Goal: Find specific page/section: Find specific page/section

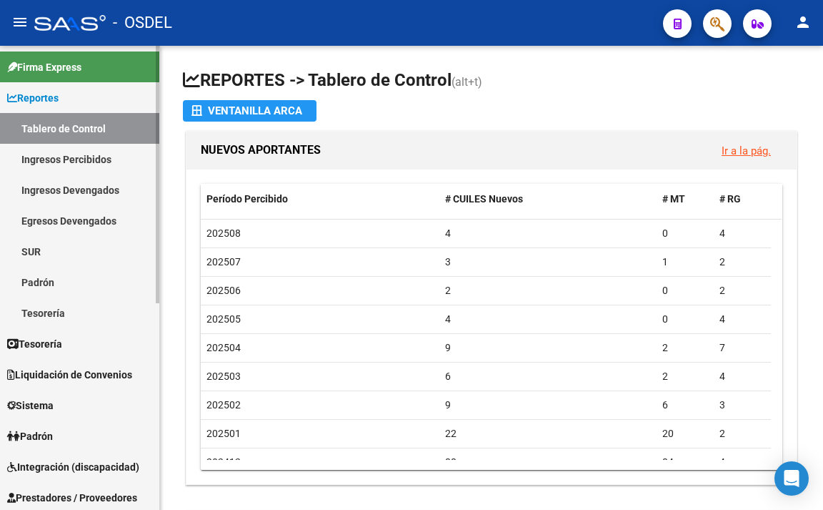
click at [87, 153] on link "Ingresos Percibidos" at bounding box center [79, 159] width 159 height 31
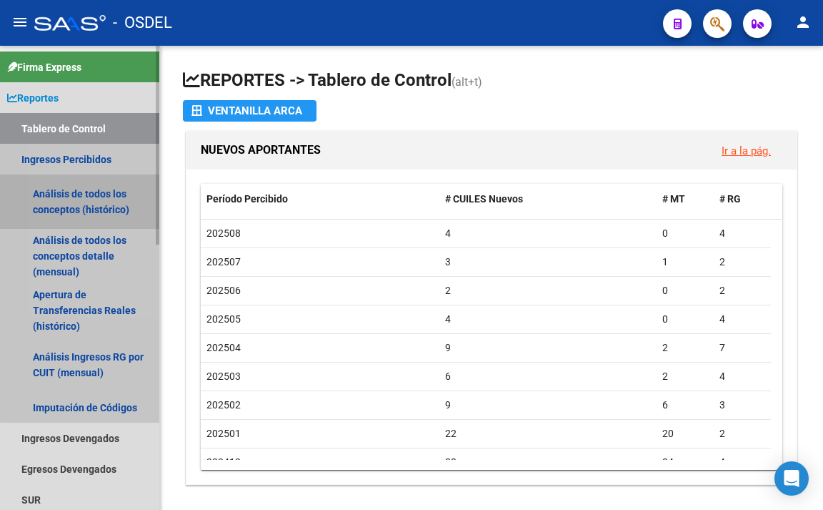
click at [89, 197] on link "Análisis de todos los conceptos (histórico)" at bounding box center [79, 201] width 159 height 54
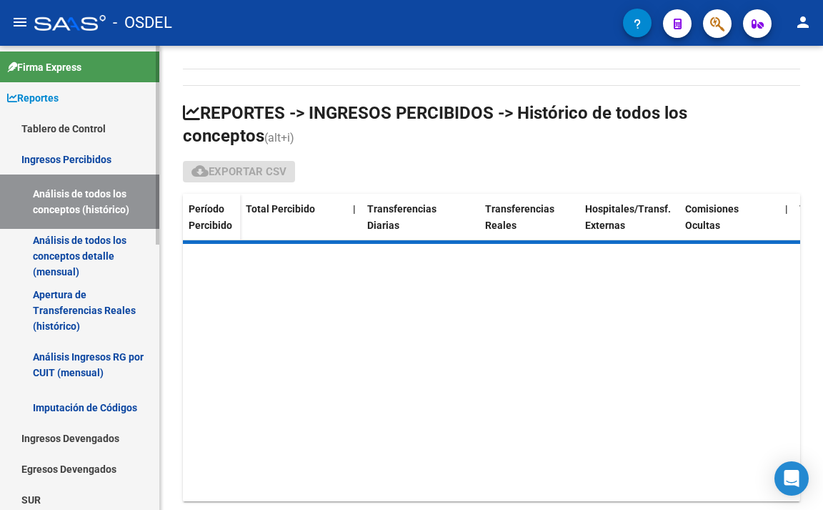
click at [90, 239] on link "Análisis de todos los conceptos detalle (mensual)" at bounding box center [79, 256] width 159 height 54
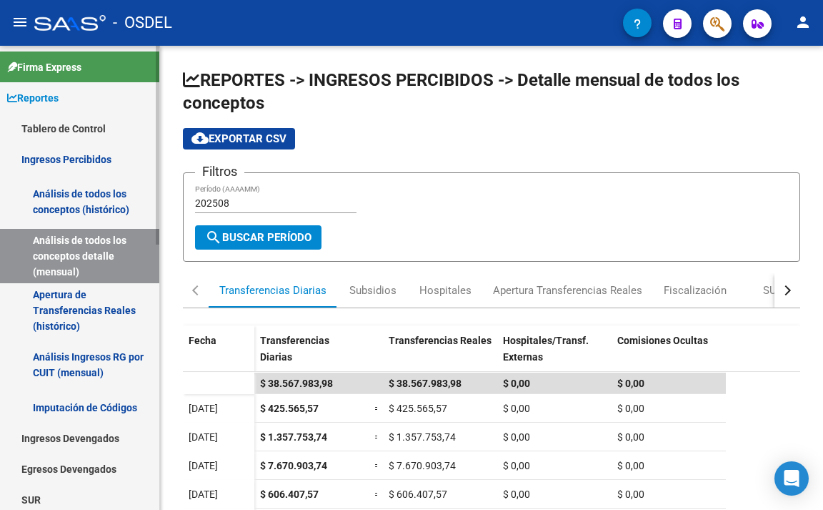
click at [78, 295] on link "Apertura de Transferencias Reales (histórico)" at bounding box center [79, 310] width 159 height 54
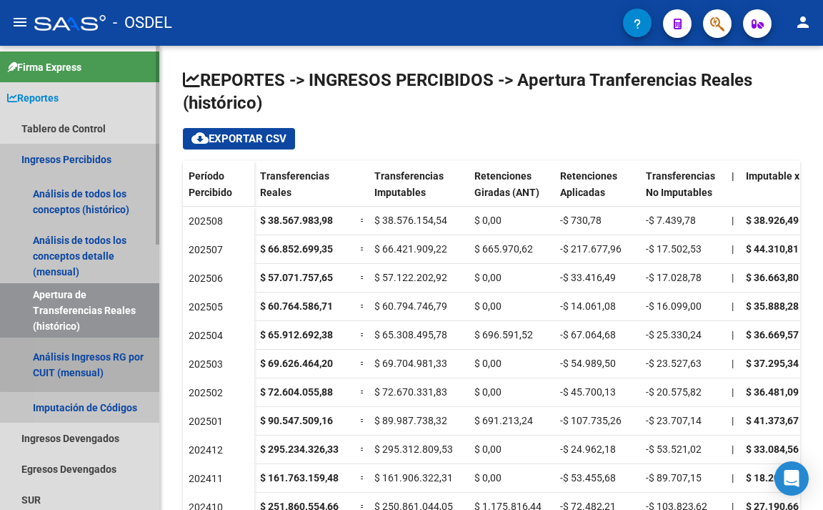
click at [82, 360] on link "Análisis Ingresos RG por CUIT (mensual)" at bounding box center [79, 364] width 159 height 54
